Goal: Information Seeking & Learning: Compare options

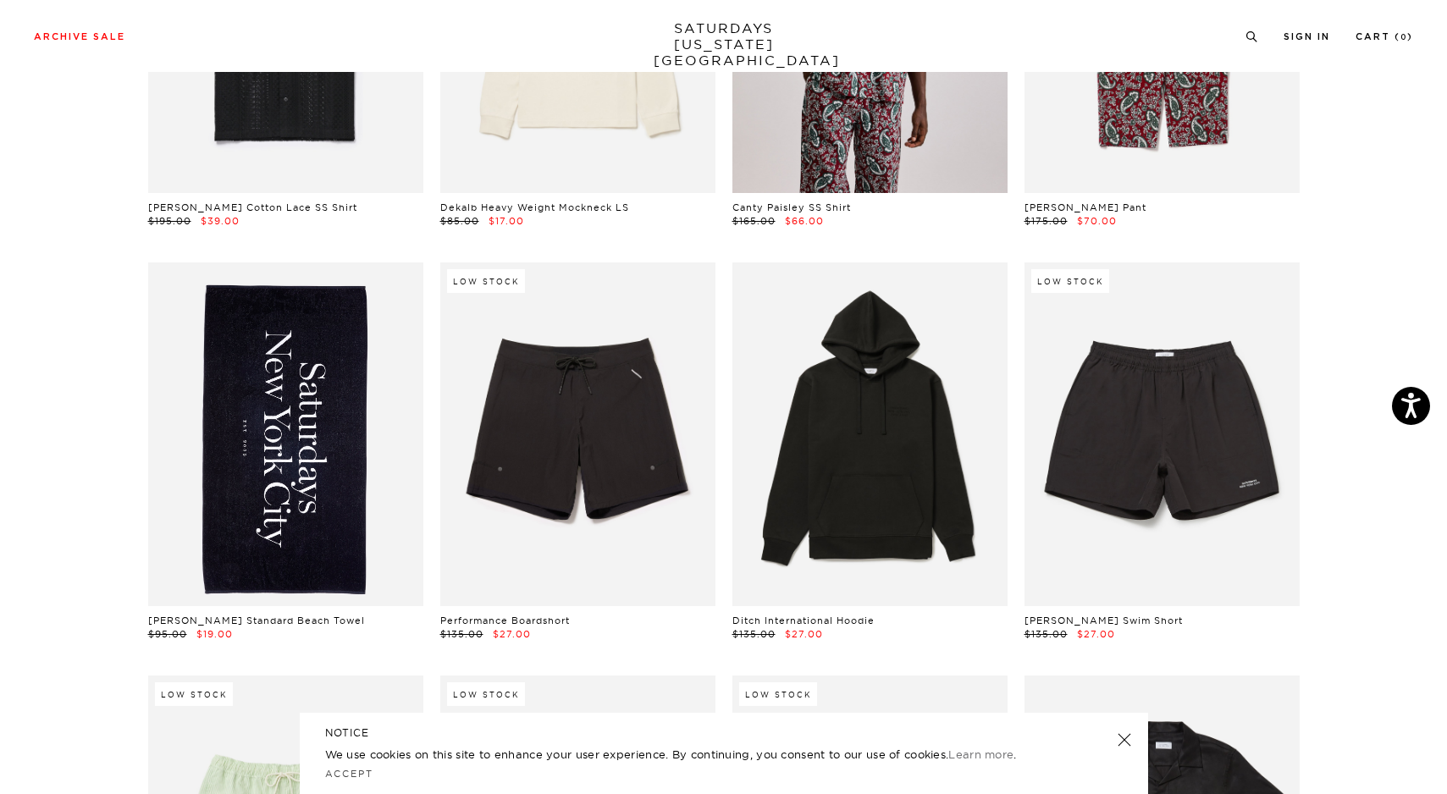
scroll to position [751, 1]
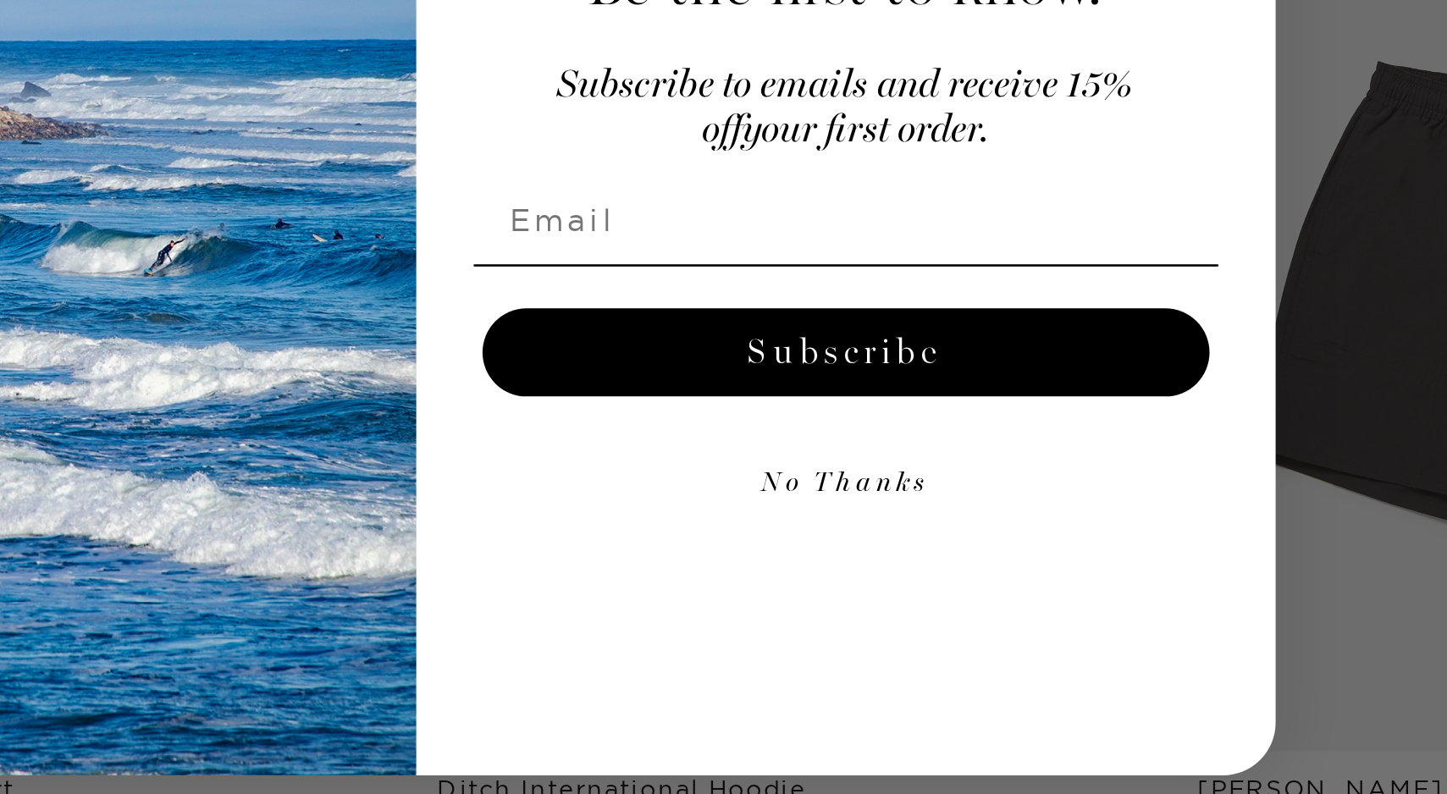
click at [863, 489] on button "No Thanks" at bounding box center [889, 492] width 286 height 34
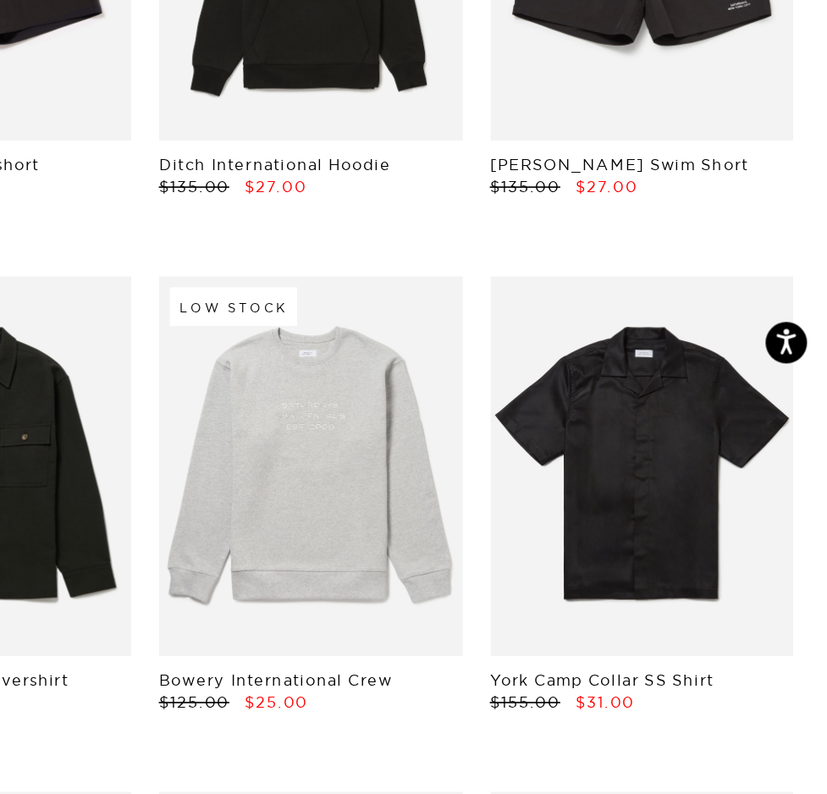
scroll to position [747, 10]
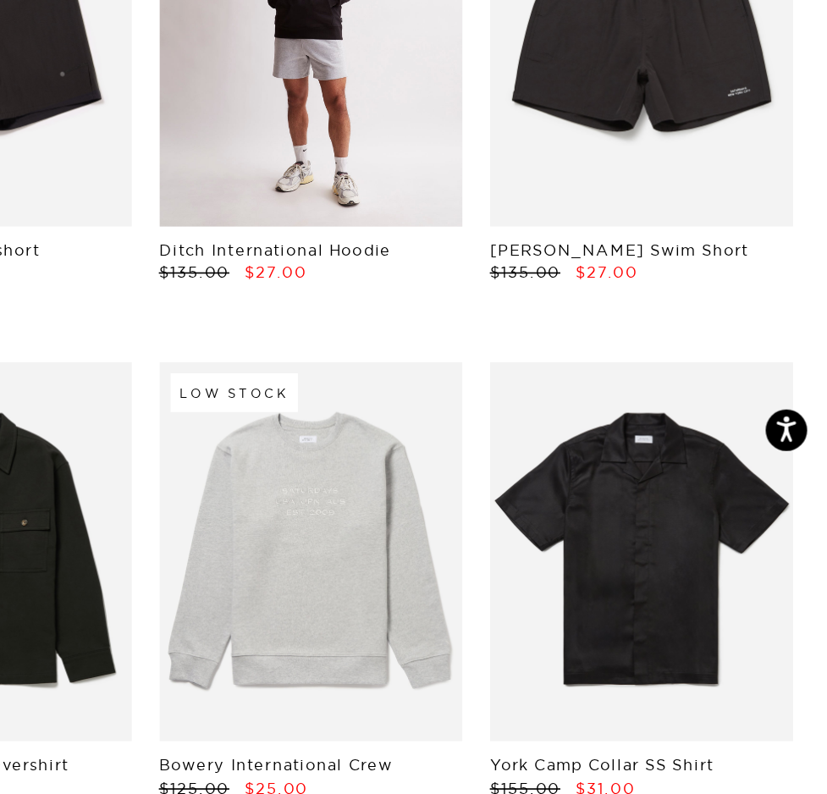
click at [535, 217] on link at bounding box center [514, 161] width 185 height 232
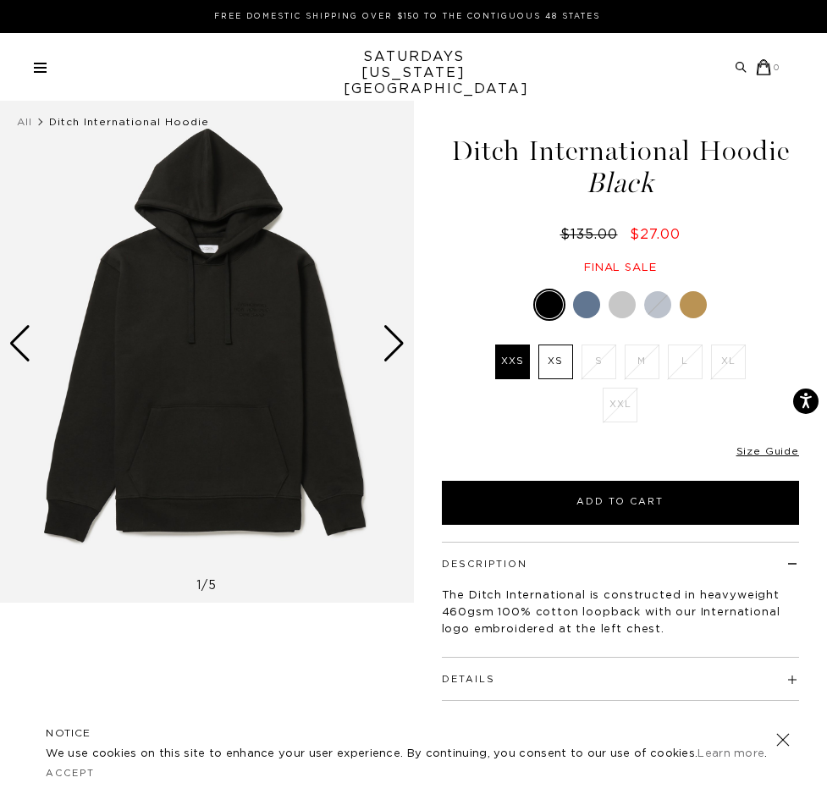
click at [586, 302] on div at bounding box center [586, 304] width 27 height 27
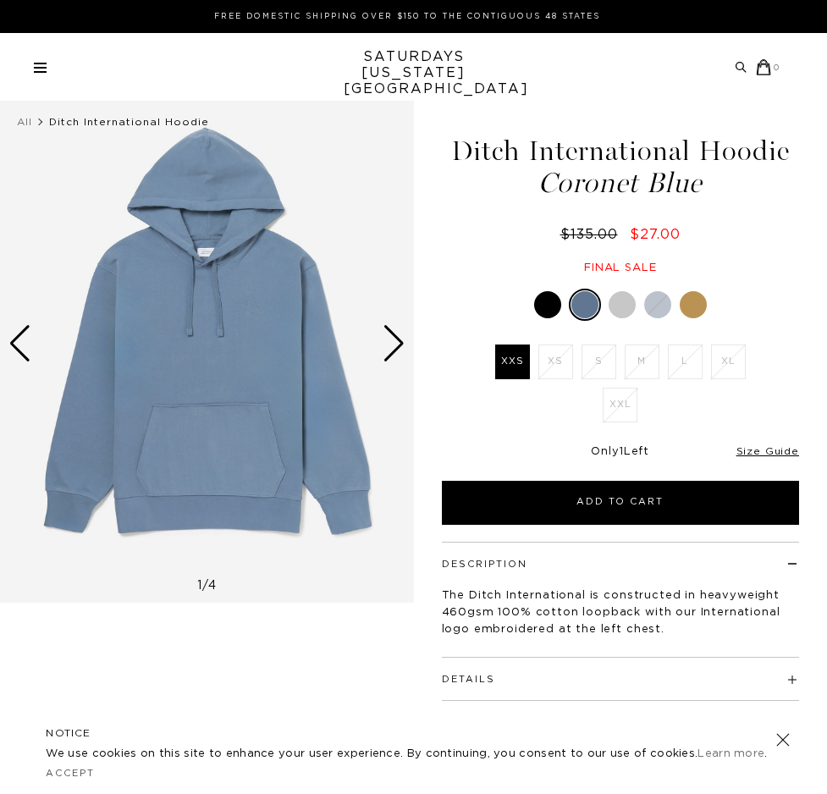
click at [622, 305] on div at bounding box center [622, 304] width 27 height 27
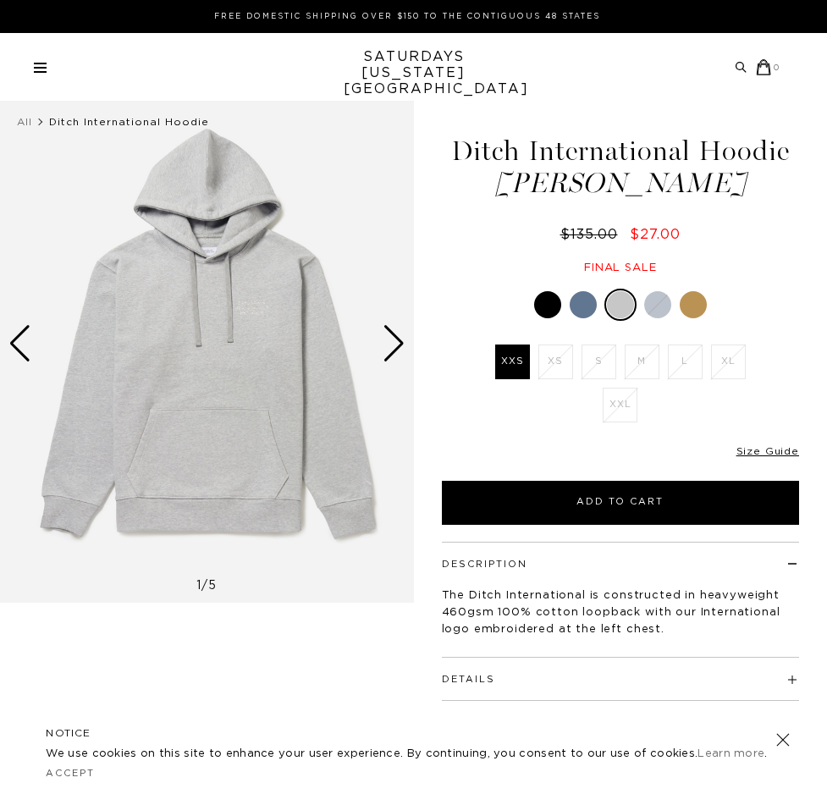
click at [660, 306] on div at bounding box center [657, 304] width 27 height 27
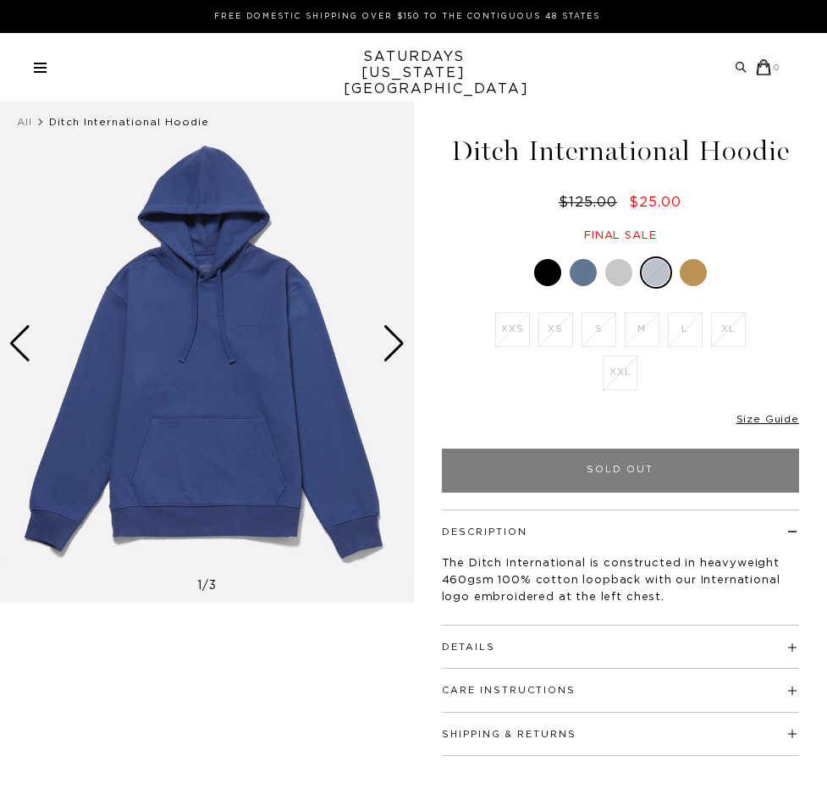
click at [691, 271] on div at bounding box center [693, 272] width 27 height 27
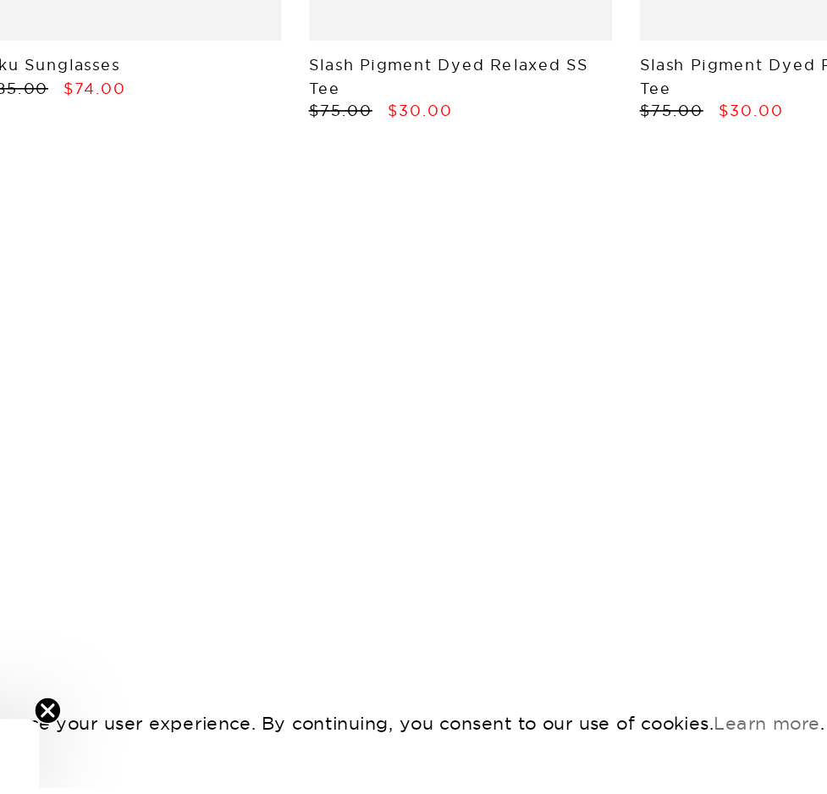
scroll to position [18423, 10]
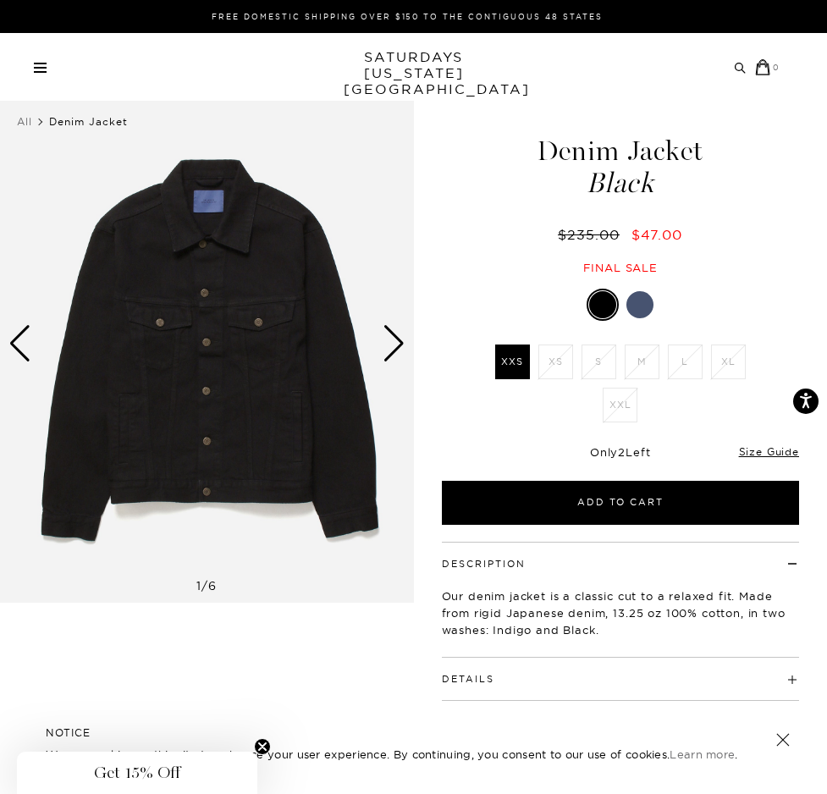
click at [637, 313] on div at bounding box center [639, 304] width 27 height 27
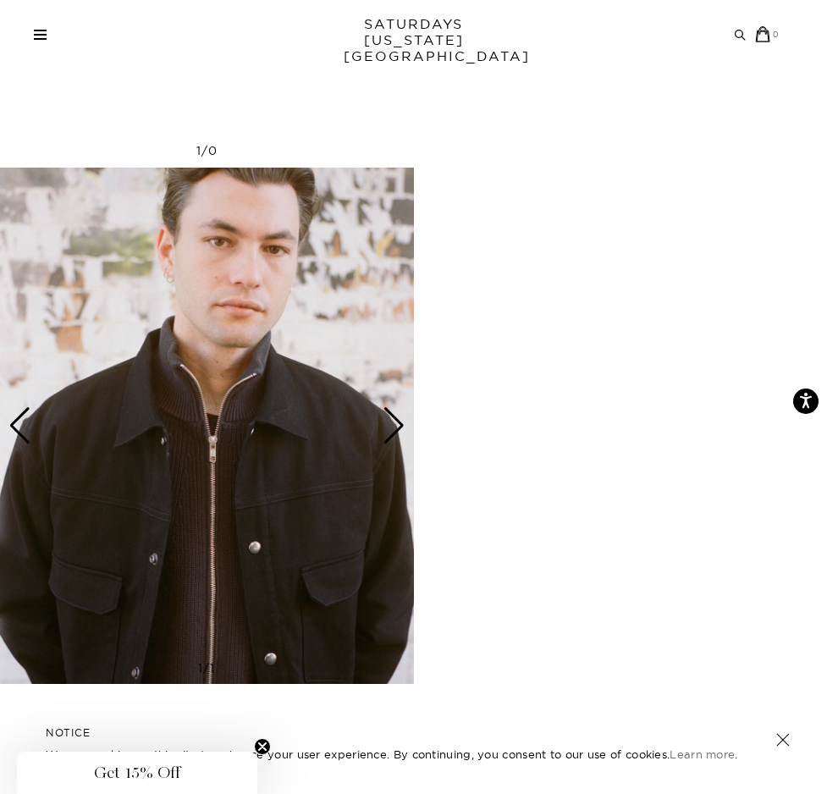
scroll to position [2197, 0]
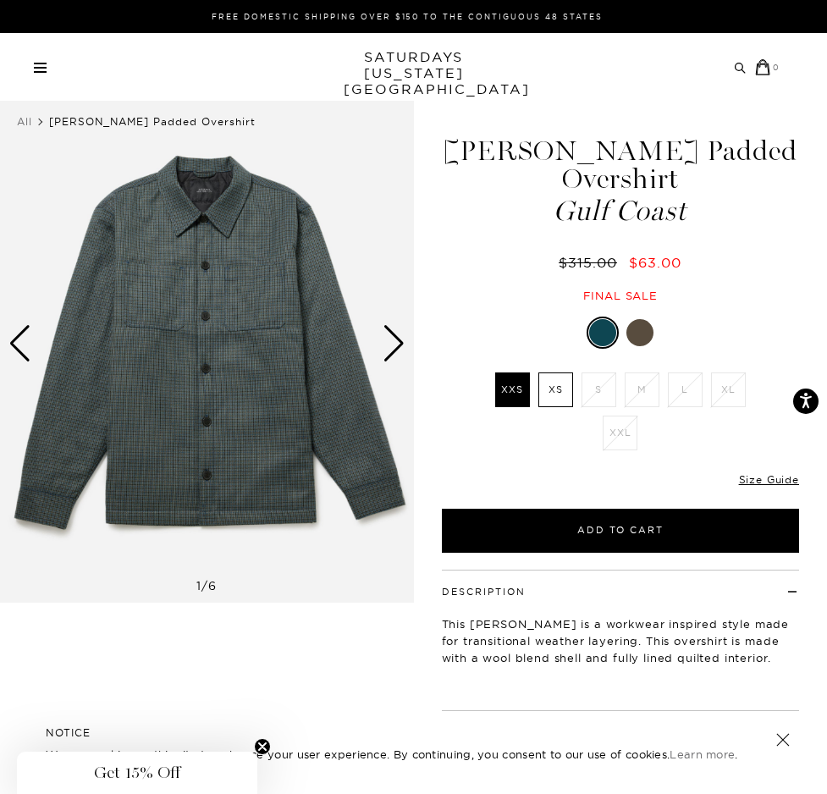
click at [383, 341] on div "Next slide" at bounding box center [394, 343] width 23 height 37
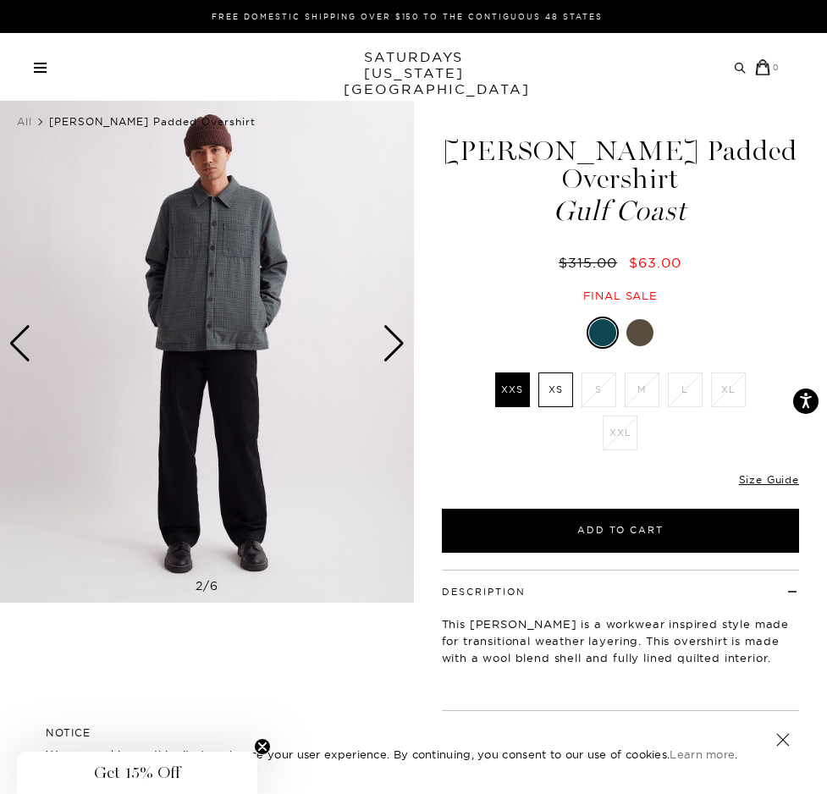
click at [383, 341] on div "Next slide" at bounding box center [394, 343] width 23 height 37
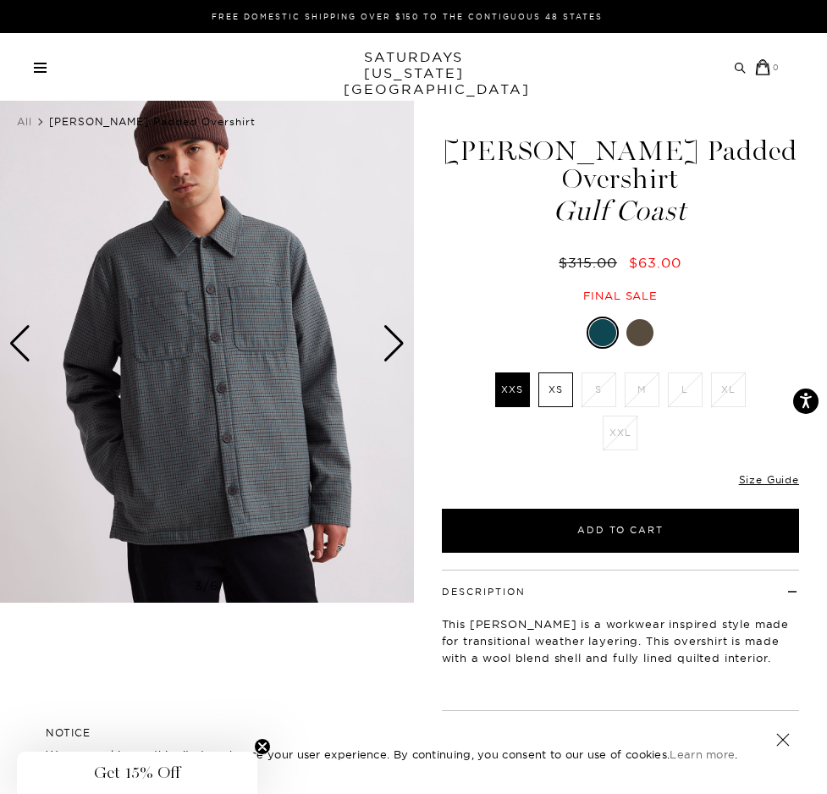
click at [383, 341] on div "Next slide" at bounding box center [394, 343] width 23 height 37
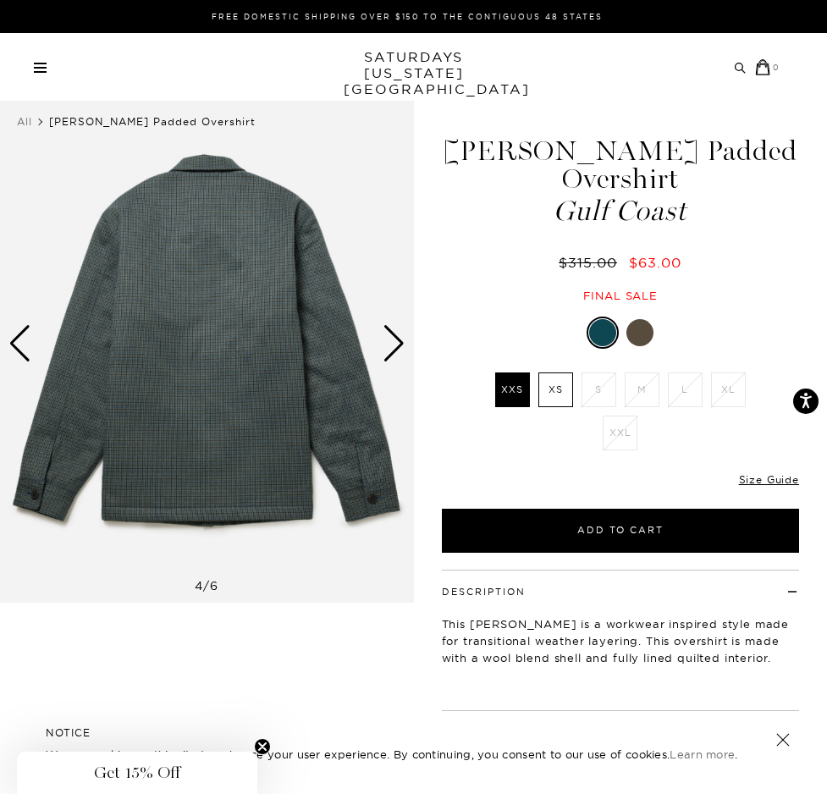
click at [655, 317] on div at bounding box center [621, 333] width 358 height 32
click at [642, 319] on div at bounding box center [639, 332] width 27 height 27
